Goal: Information Seeking & Learning: Learn about a topic

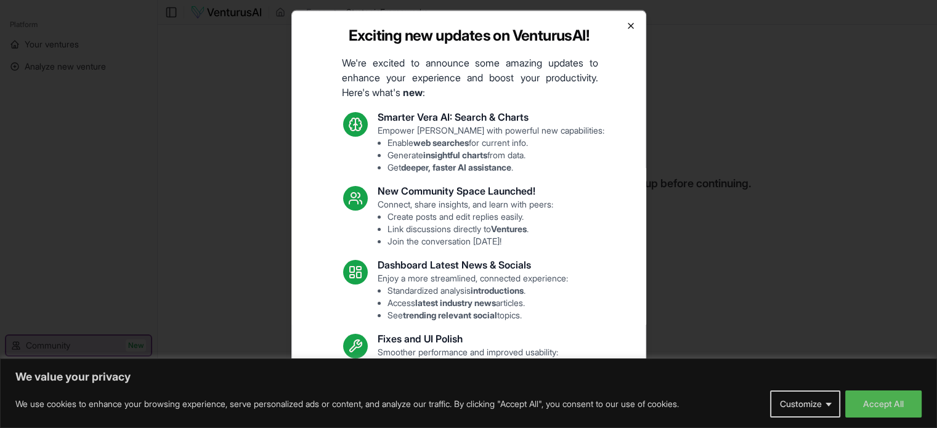
click at [628, 23] on icon "button" at bounding box center [630, 25] width 5 height 5
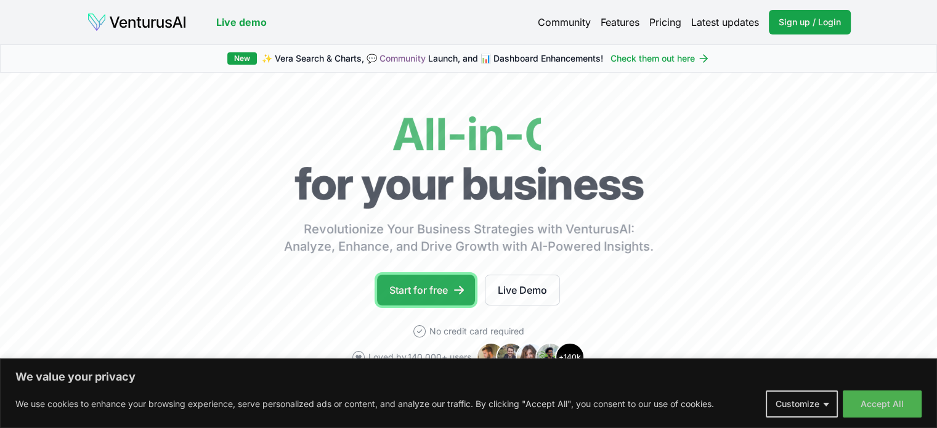
drag, startPoint x: 431, startPoint y: 294, endPoint x: 463, endPoint y: 298, distance: 31.6
click at [431, 294] on link "Start for free" at bounding box center [426, 290] width 98 height 31
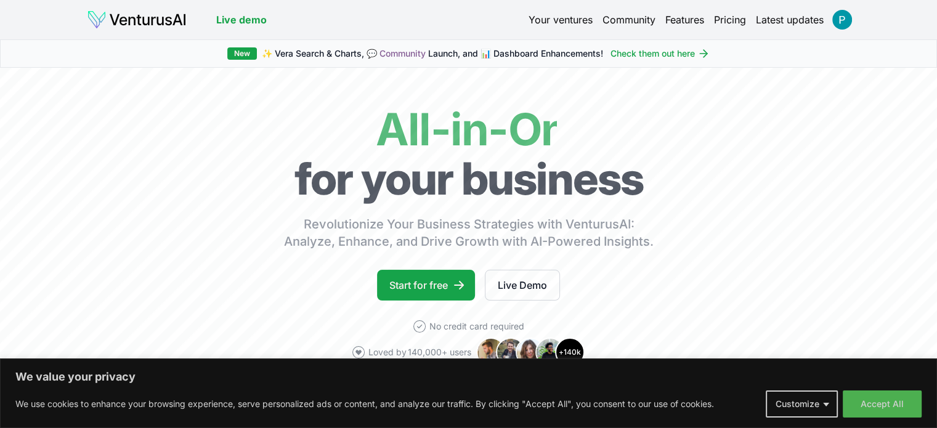
click at [896, 408] on button "Accept All" at bounding box center [882, 404] width 79 height 27
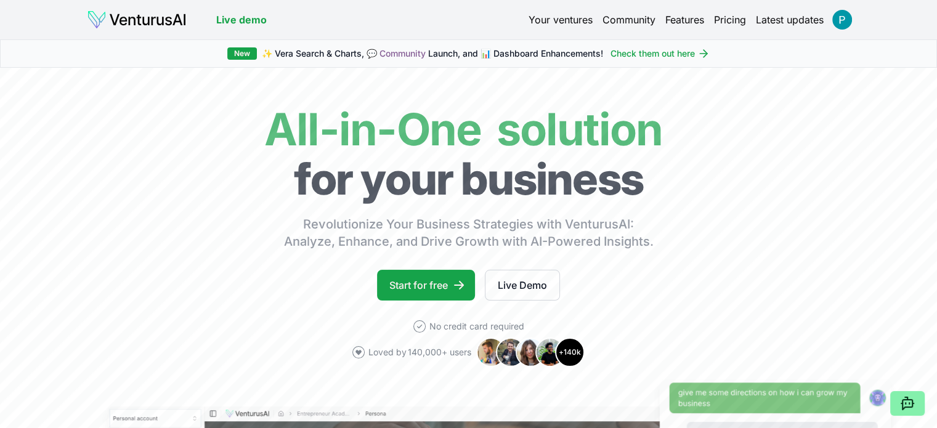
click at [787, 22] on link "Latest updates" at bounding box center [790, 19] width 68 height 15
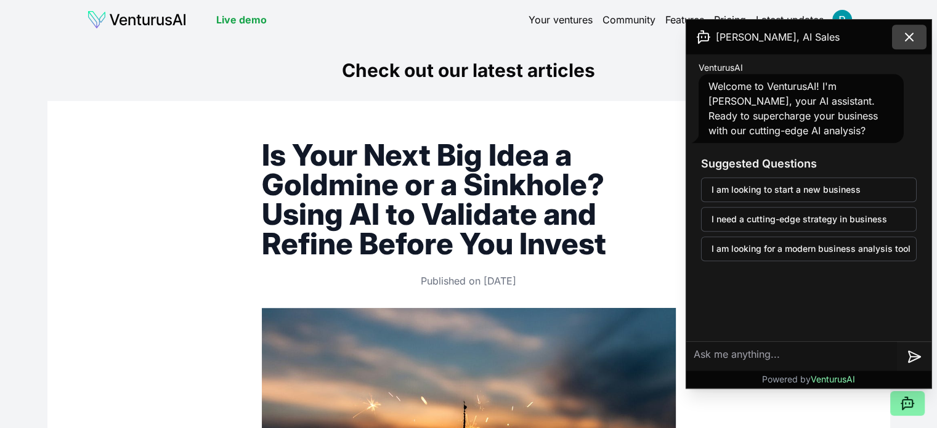
click at [906, 36] on icon at bounding box center [909, 37] width 15 height 15
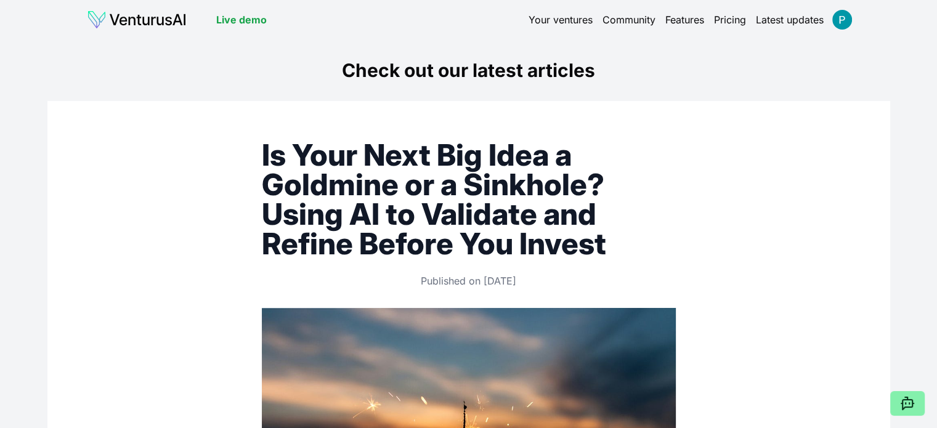
click at [557, 19] on link "Your ventures" at bounding box center [561, 19] width 64 height 15
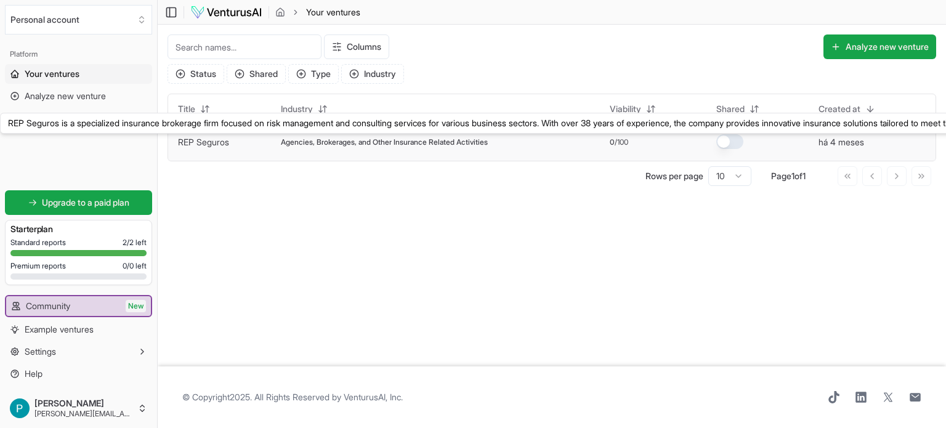
click at [207, 142] on link "REP Seguros" at bounding box center [203, 142] width 51 height 10
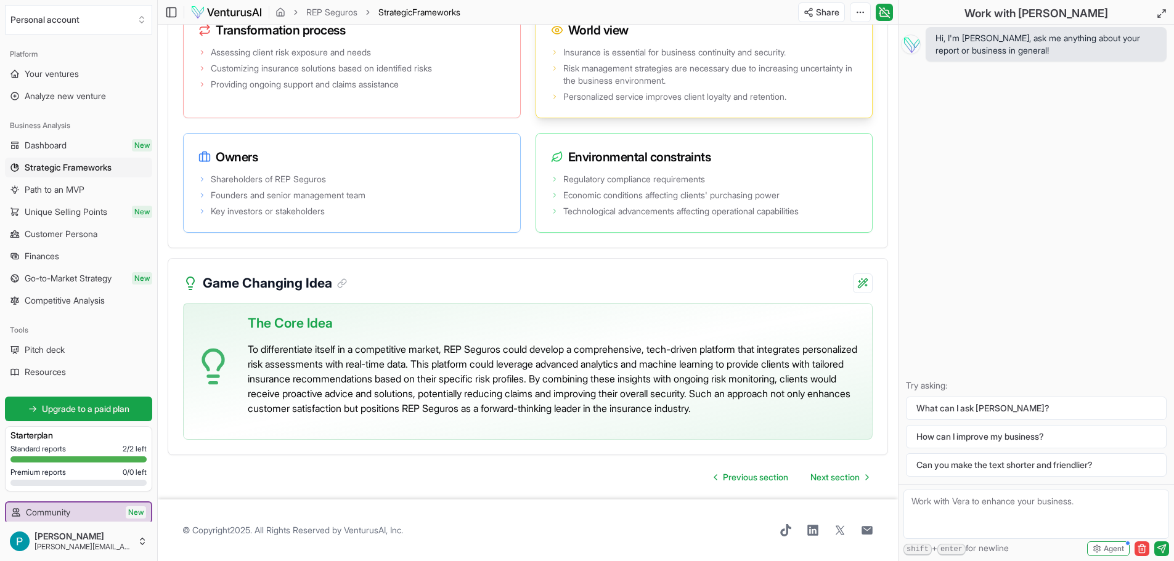
scroll to position [2562, 0]
click at [824, 473] on span "Next section" at bounding box center [834, 477] width 49 height 12
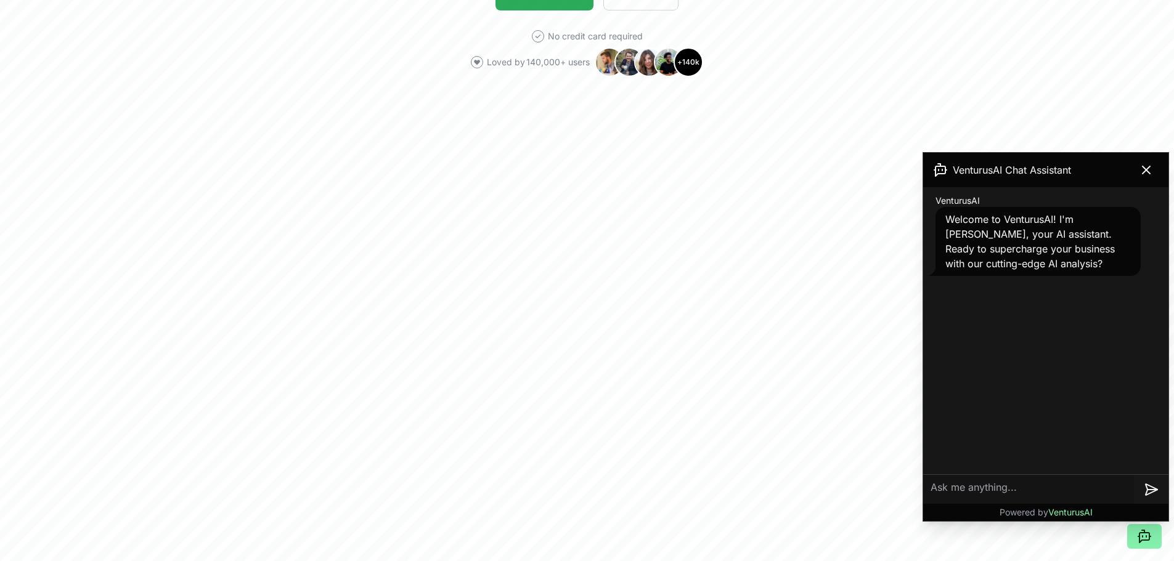
scroll to position [308, 0]
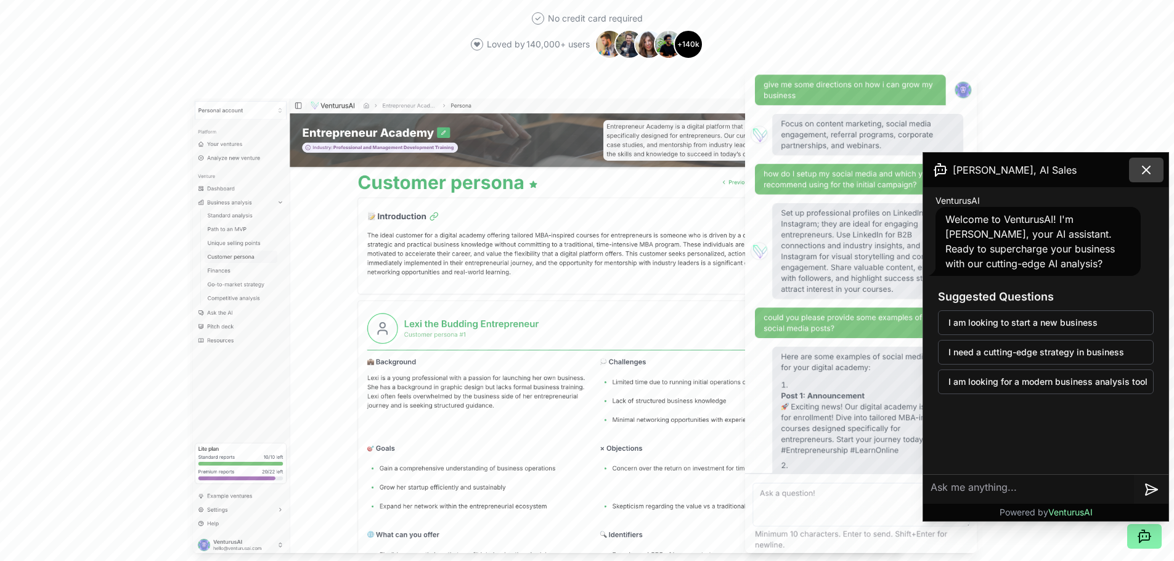
click at [1147, 166] on icon at bounding box center [1146, 170] width 15 height 15
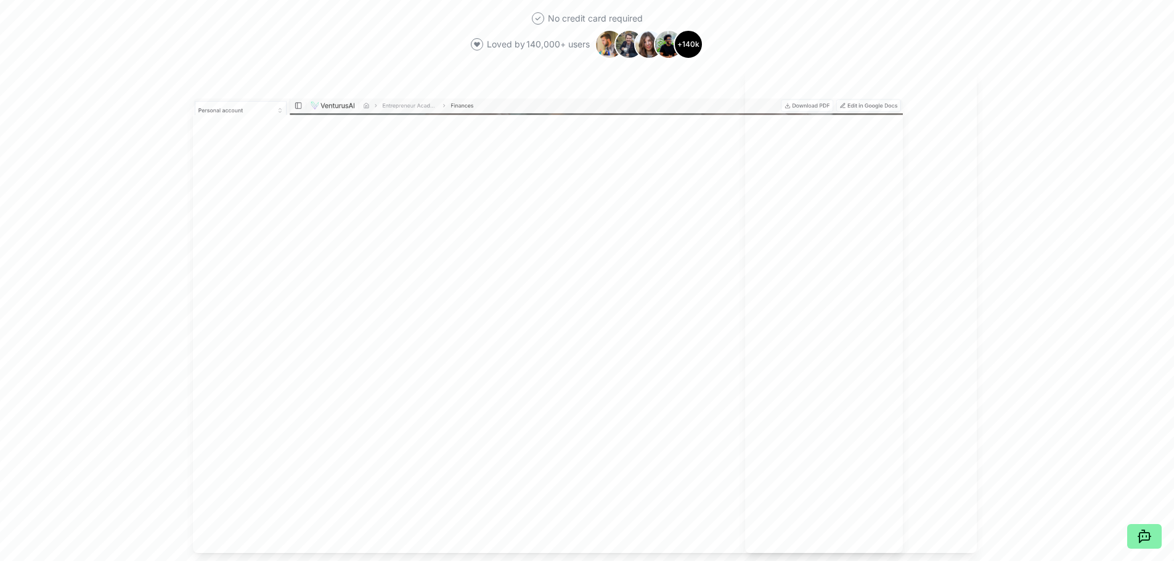
scroll to position [370, 0]
